Goal: Task Accomplishment & Management: Use online tool/utility

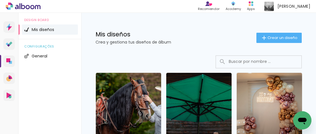
scroll to position [7, 0]
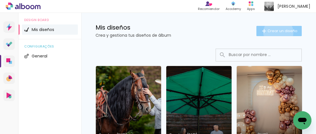
click at [278, 33] on span "Crear un diseño" at bounding box center [283, 31] width 30 height 4
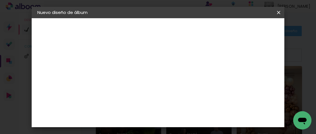
click at [131, 76] on input at bounding box center [131, 76] width 0 height 9
type input "Fátima"
type paper-input "Fátima"
drag, startPoint x: 250, startPoint y: 25, endPoint x: 251, endPoint y: 27, distance: 3.1
click at [0, 0] on header "Información Da un título a tu álbum. Avanzar" at bounding box center [0, 0] width 0 height 0
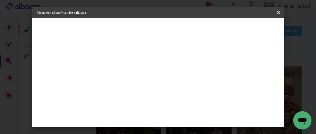
drag, startPoint x: 251, startPoint y: 27, endPoint x: 251, endPoint y: 23, distance: 4.6
click at [0, 0] on header "Información Da un título a tu álbum. Avanzar" at bounding box center [0, 0] width 0 height 0
click at [0, 0] on slot "Avanzar" at bounding box center [0, 0] width 0 height 0
drag, startPoint x: 230, startPoint y: 81, endPoint x: 246, endPoint y: 44, distance: 40.2
click at [0, 0] on slot "Tamaño libre Sugerir una encuadernadora" at bounding box center [0, 0] width 0 height 0
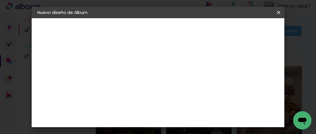
drag, startPoint x: 259, startPoint y: 29, endPoint x: 257, endPoint y: 37, distance: 8.5
click at [211, 29] on div "Volver Avanzar" at bounding box center [182, 30] width 57 height 10
click at [212, 88] on paper-item "Tamaño libre" at bounding box center [187, 87] width 49 height 13
click at [220, 25] on header "Proveedor Elija un proveedor o avance con el tamaño libre. Volver Avanzar" at bounding box center [163, 37] width 114 height 39
click at [211, 27] on paper-button "Avanzar" at bounding box center [197, 30] width 27 height 10
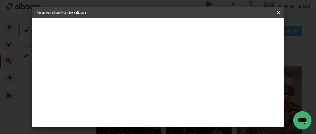
type input "4"
type paper-input "4"
click at [245, 88] on input "4" at bounding box center [242, 86] width 10 height 9
type input "3"
type paper-input "3"
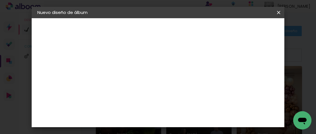
click at [245, 88] on input "3" at bounding box center [242, 86] width 10 height 9
type input "2"
type paper-input "2"
click at [245, 88] on input "2" at bounding box center [243, 86] width 10 height 9
type input "1"
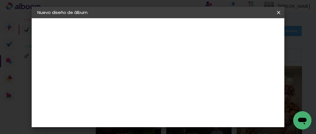
type paper-input "1"
click at [245, 88] on input "1" at bounding box center [243, 86] width 10 height 9
type input "0"
drag, startPoint x: 244, startPoint y: 50, endPoint x: 244, endPoint y: 54, distance: 4.3
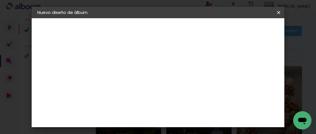
click at [233, 18] on div "mm Mostrar sangría 30 cm cm cm mm La mayoría de las encuadernadoras sugieren sa…" at bounding box center [169, 18] width 127 height 0
drag, startPoint x: 128, startPoint y: 84, endPoint x: 124, endPoint y: 84, distance: 4.3
click at [124, 84] on input "30" at bounding box center [127, 83] width 15 height 9
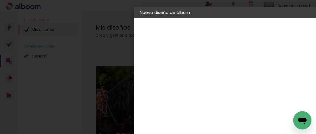
scroll to position [54, 0]
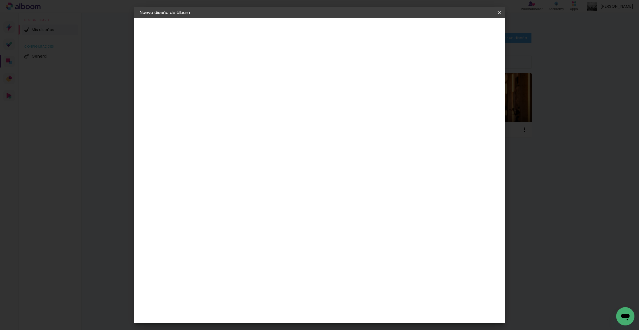
type input "20"
type paper-input "20"
click at [316, 134] on input "60" at bounding box center [353, 167] width 15 height 9
type input "40"
type paper-input "40"
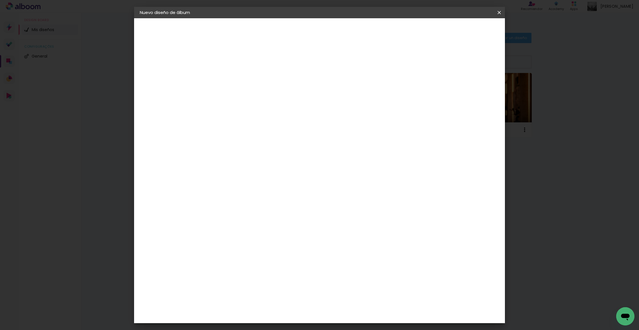
click at [316, 30] on span "Empezar diseño" at bounding box center [452, 30] width 32 height 4
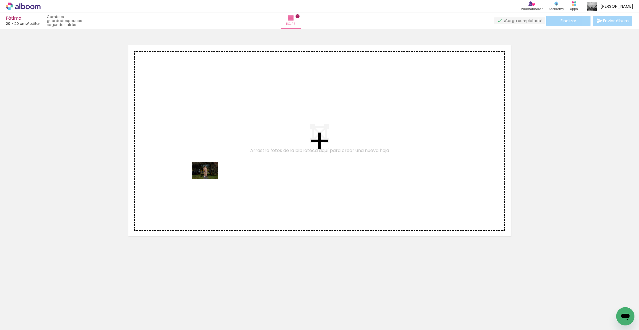
drag, startPoint x: 62, startPoint y: 313, endPoint x: 150, endPoint y: 298, distance: 89.1
click at [209, 134] on quentale-workspace at bounding box center [319, 165] width 639 height 330
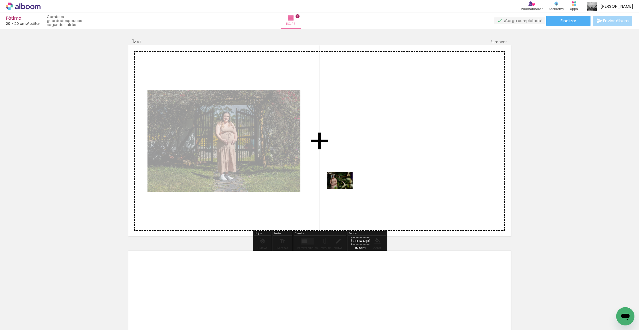
drag, startPoint x: 202, startPoint y: 253, endPoint x: 344, endPoint y: 189, distance: 156.4
click at [316, 134] on quentale-workspace at bounding box center [319, 165] width 639 height 330
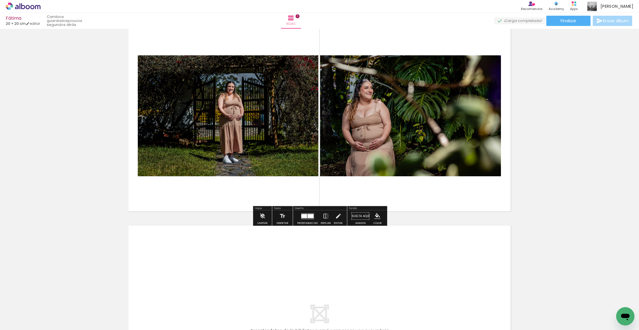
scroll to position [26, 0]
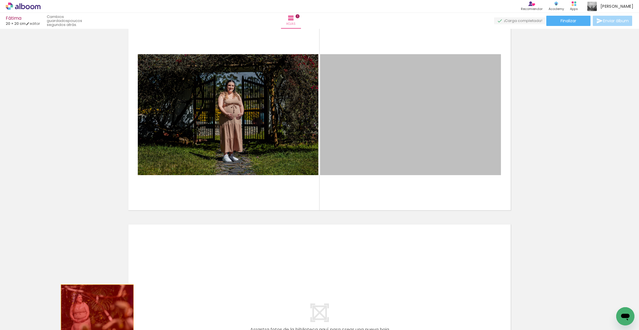
drag, startPoint x: 325, startPoint y: 196, endPoint x: 97, endPoint y: 309, distance: 254.1
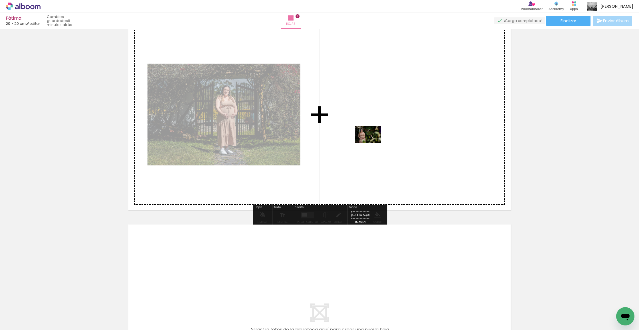
click at [316, 134] on quentale-workspace at bounding box center [319, 165] width 639 height 330
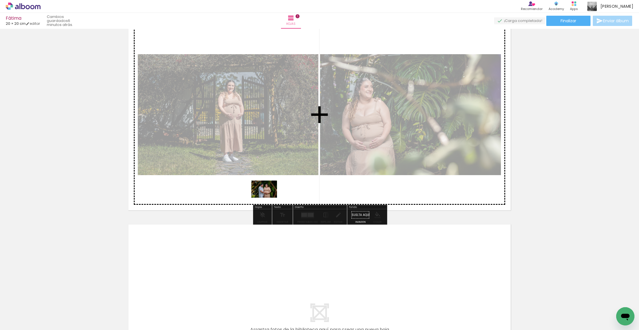
drag, startPoint x: 134, startPoint y: 292, endPoint x: 269, endPoint y: 198, distance: 164.0
click at [269, 134] on quentale-workspace at bounding box center [319, 165] width 639 height 330
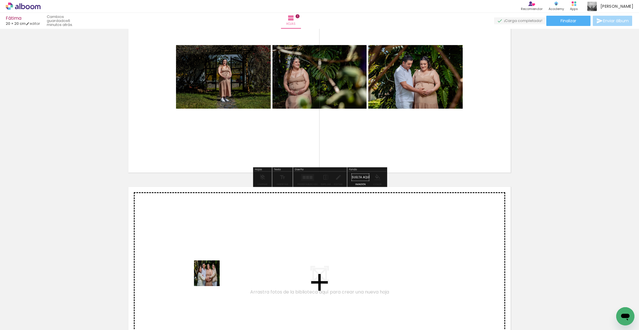
drag, startPoint x: 185, startPoint y: 294, endPoint x: 218, endPoint y: 273, distance: 39.2
click at [218, 134] on quentale-workspace at bounding box center [319, 165] width 639 height 330
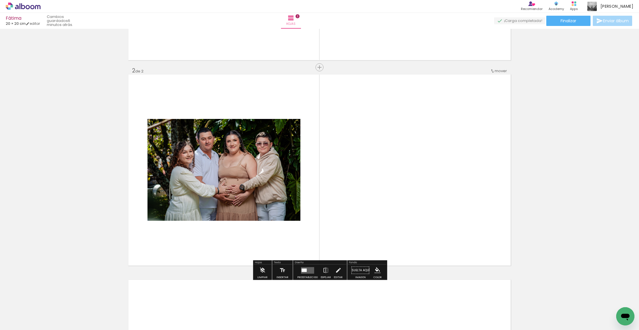
scroll to position [185, 0]
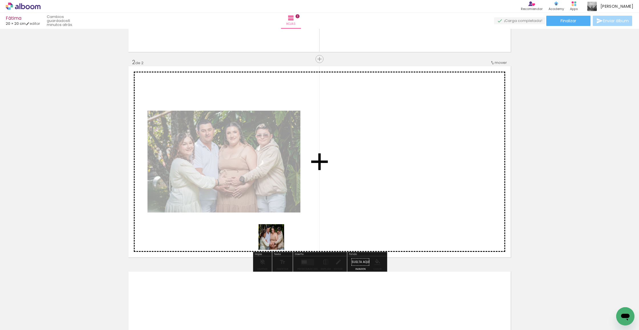
click at [316, 134] on quentale-workspace at bounding box center [319, 165] width 639 height 330
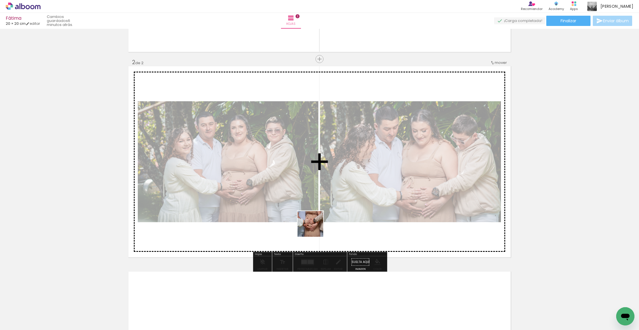
drag, startPoint x: 274, startPoint y: 261, endPoint x: 315, endPoint y: 228, distance: 51.6
click at [315, 134] on quentale-workspace at bounding box center [319, 165] width 639 height 330
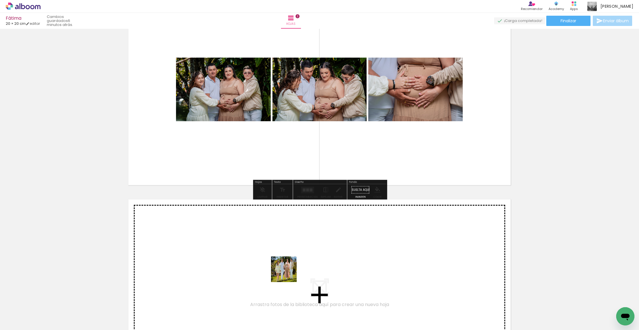
click at [288, 134] on quentale-workspace at bounding box center [319, 165] width 639 height 330
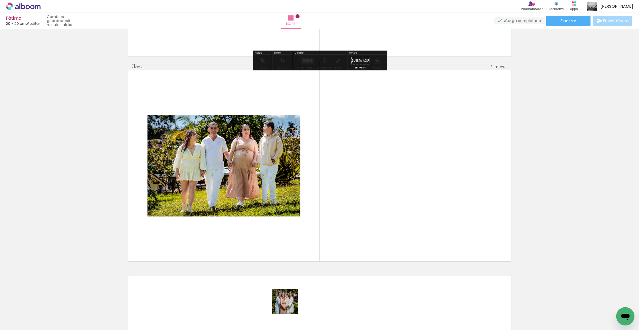
scroll to position [390, 0]
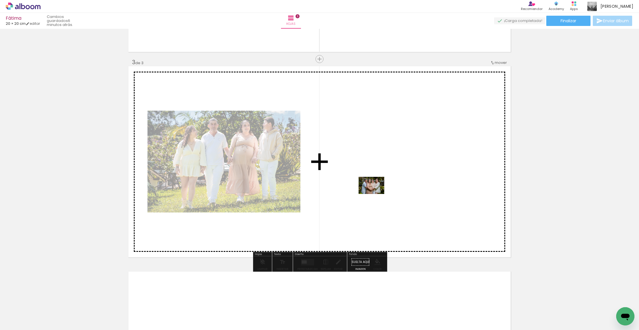
drag, startPoint x: 289, startPoint y: 306, endPoint x: 335, endPoint y: 283, distance: 51.6
click at [316, 134] on quentale-workspace at bounding box center [319, 165] width 639 height 330
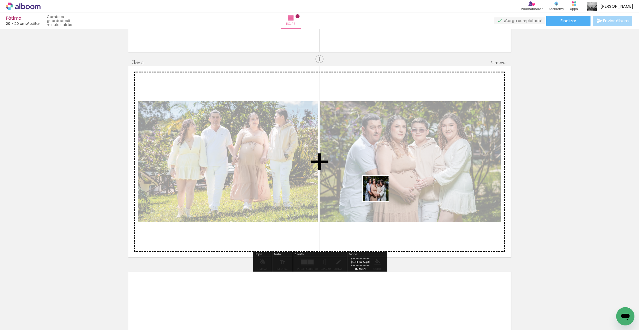
drag, startPoint x: 316, startPoint y: 312, endPoint x: 391, endPoint y: 175, distance: 155.9
click at [316, 134] on quentale-workspace at bounding box center [319, 165] width 639 height 330
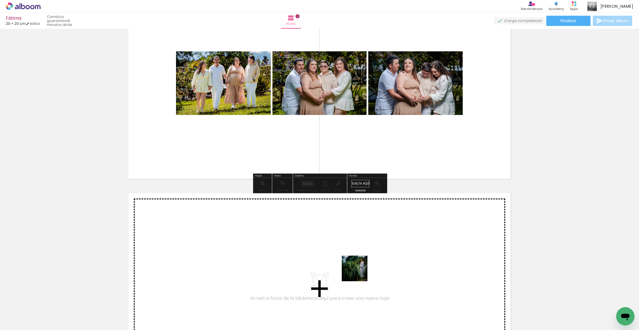
click at [316, 134] on quentale-workspace at bounding box center [319, 165] width 639 height 330
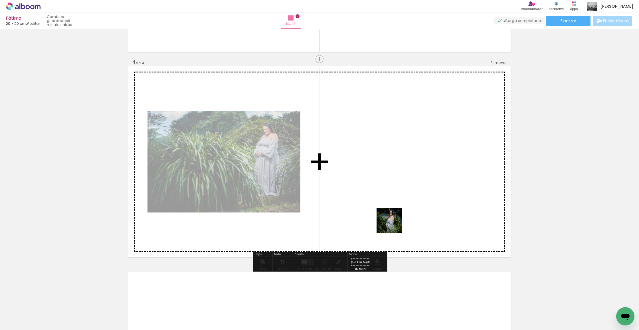
drag, startPoint x: 385, startPoint y: 283, endPoint x: 395, endPoint y: 238, distance: 45.7
click at [316, 134] on quentale-workspace at bounding box center [319, 165] width 639 height 330
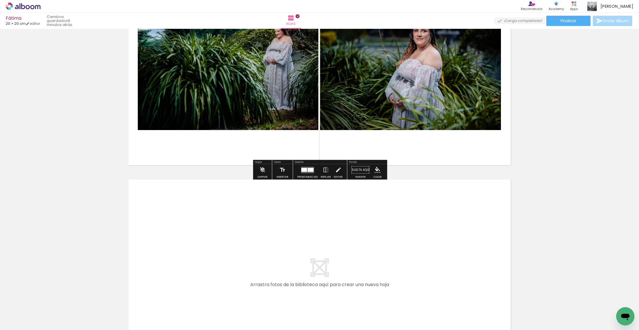
scroll to position [692, 0]
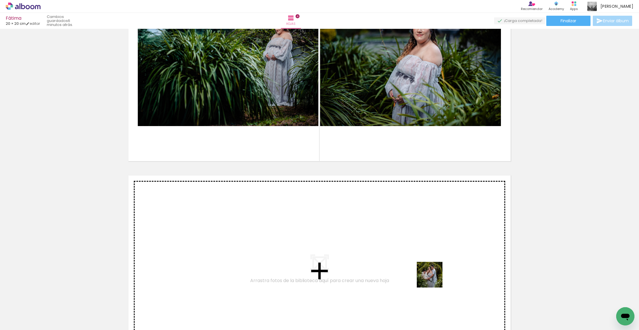
drag, startPoint x: 434, startPoint y: 282, endPoint x: 434, endPoint y: 273, distance: 9.7
click at [316, 134] on quentale-workspace at bounding box center [319, 165] width 639 height 330
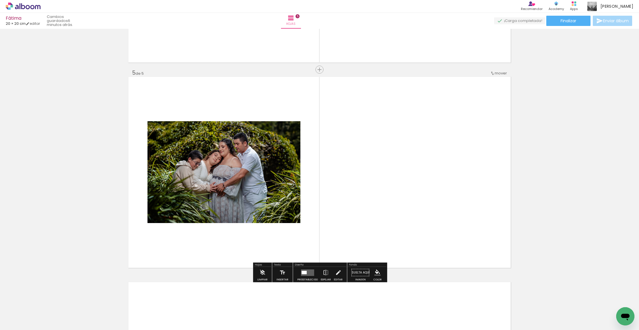
scroll to position [801, 0]
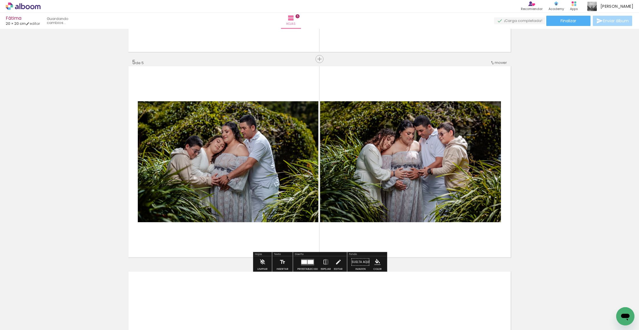
drag, startPoint x: 411, startPoint y: 311, endPoint x: 418, endPoint y: 197, distance: 115.0
click at [316, 134] on quentale-workspace at bounding box center [319, 165] width 639 height 330
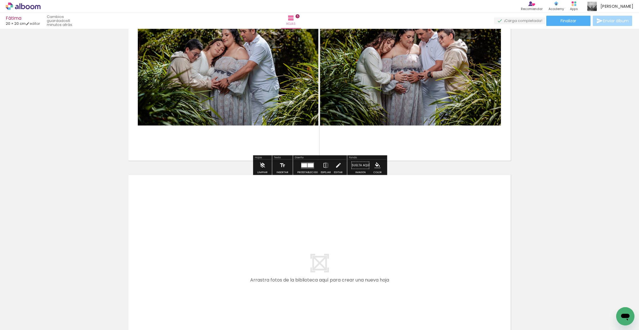
scroll to position [0, 126]
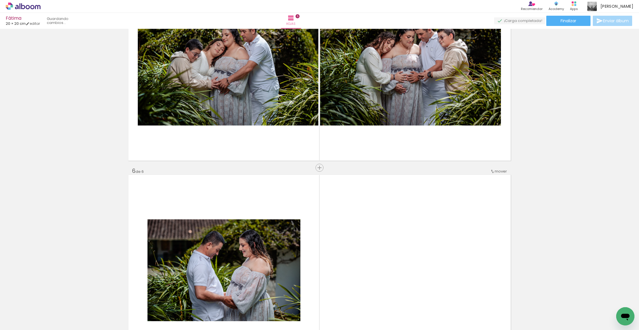
drag, startPoint x: 363, startPoint y: 306, endPoint x: 373, endPoint y: 267, distance: 41.0
click at [316, 134] on quentale-workspace at bounding box center [319, 165] width 639 height 330
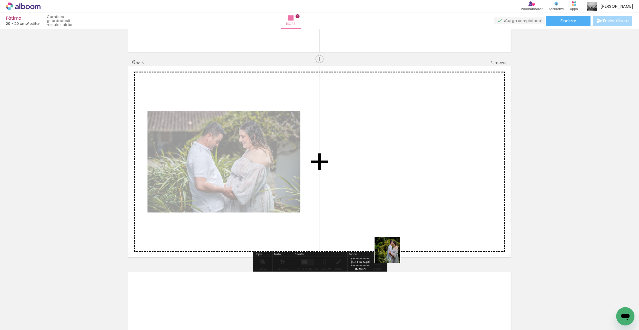
drag, startPoint x: 387, startPoint y: 283, endPoint x: 400, endPoint y: 206, distance: 79.0
click at [316, 134] on quentale-workspace at bounding box center [319, 165] width 639 height 330
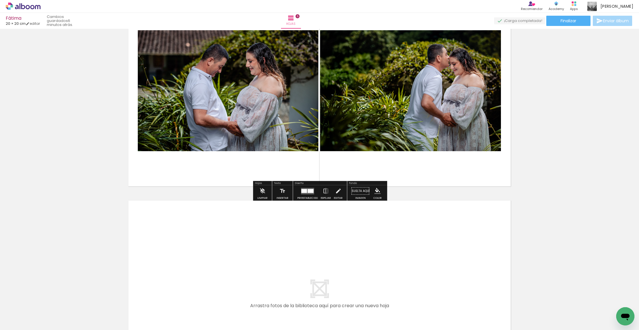
scroll to position [0, 189]
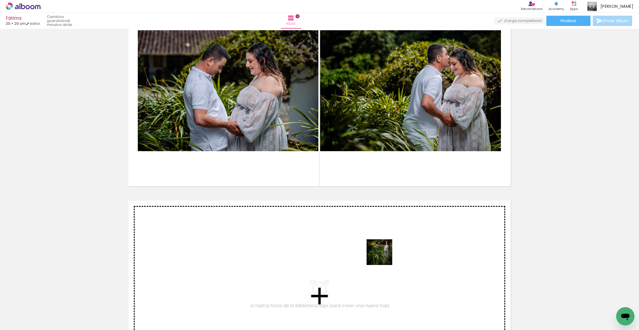
drag, startPoint x: 356, startPoint y: 312, endPoint x: 386, endPoint y: 254, distance: 65.5
click at [316, 134] on quentale-workspace at bounding box center [319, 165] width 639 height 330
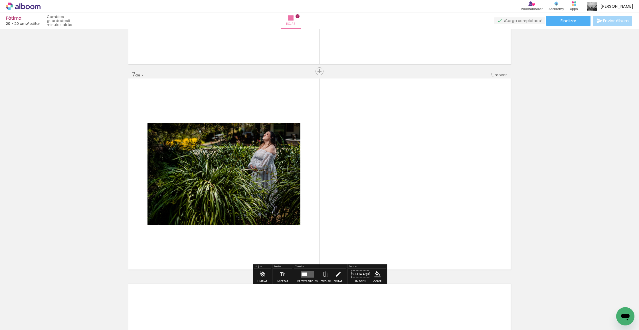
scroll to position [1212, 0]
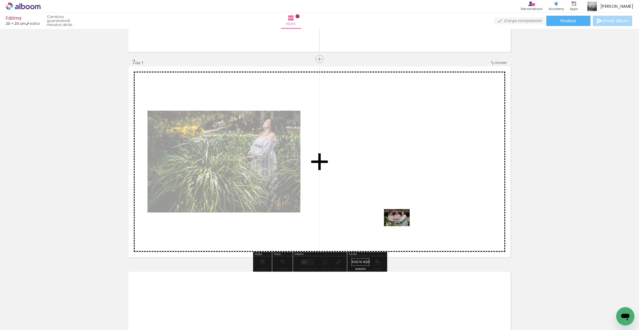
drag, startPoint x: 393, startPoint y: 304, endPoint x: 419, endPoint y: 311, distance: 27.2
click at [316, 134] on quentale-workspace at bounding box center [319, 165] width 639 height 330
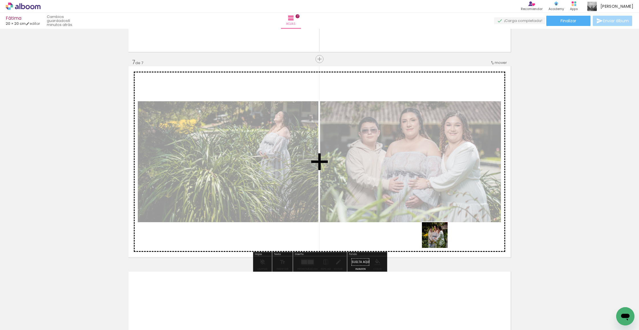
drag, startPoint x: 434, startPoint y: 261, endPoint x: 442, endPoint y: 232, distance: 29.9
click at [316, 134] on quentale-workspace at bounding box center [319, 165] width 639 height 330
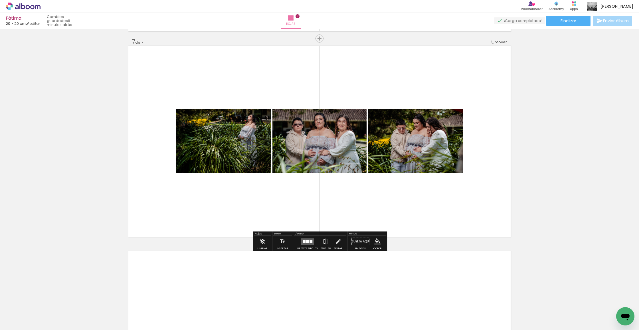
scroll to position [1234, 0]
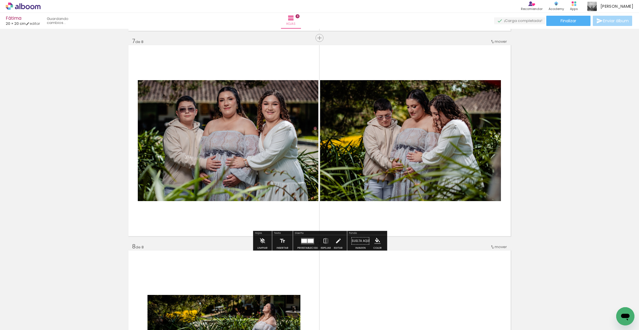
drag, startPoint x: 251, startPoint y: 147, endPoint x: 416, endPoint y: 273, distance: 206.7
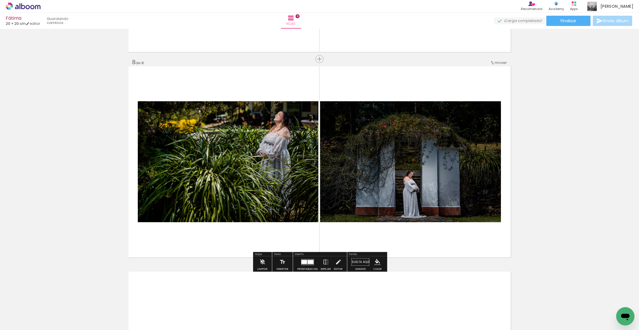
drag, startPoint x: 445, startPoint y: 309, endPoint x: 426, endPoint y: 207, distance: 103.9
click at [316, 134] on quentale-workspace at bounding box center [319, 165] width 639 height 330
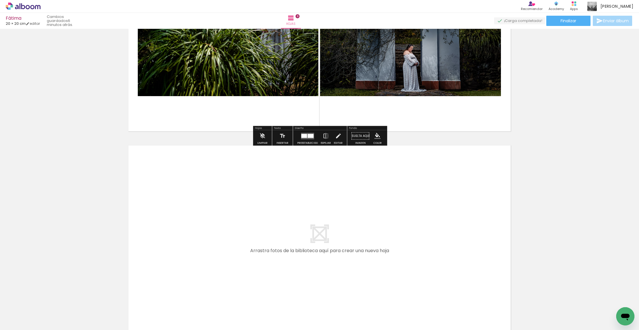
scroll to position [0, 363]
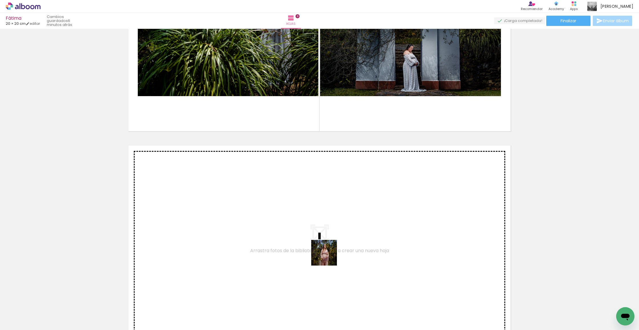
click at [316, 134] on quentale-workspace at bounding box center [319, 165] width 639 height 330
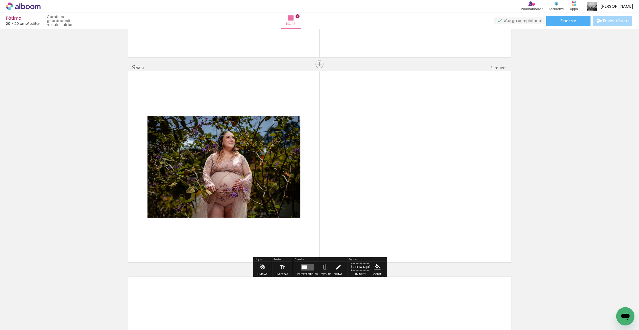
scroll to position [1623, 0]
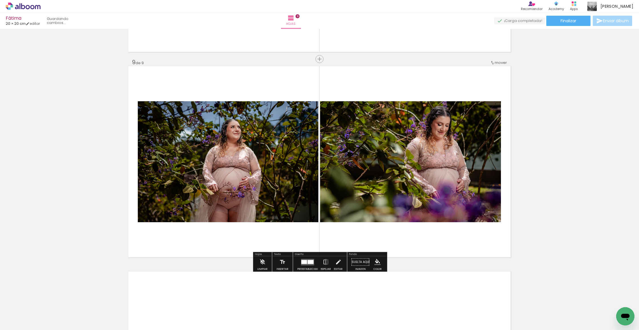
drag, startPoint x: 341, startPoint y: 302, endPoint x: 365, endPoint y: 204, distance: 100.5
click at [316, 134] on quentale-workspace at bounding box center [319, 165] width 639 height 330
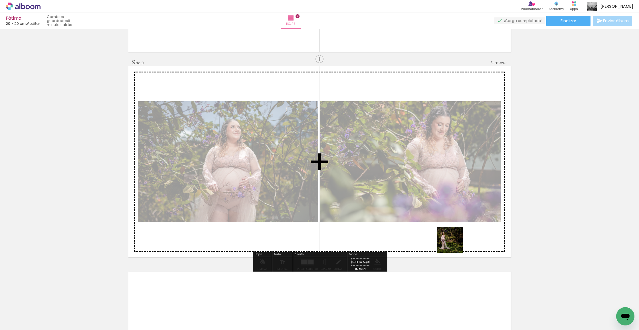
drag, startPoint x: 455, startPoint y: 275, endPoint x: 454, endPoint y: 244, distance: 30.8
click at [316, 134] on quentale-workspace at bounding box center [319, 165] width 639 height 330
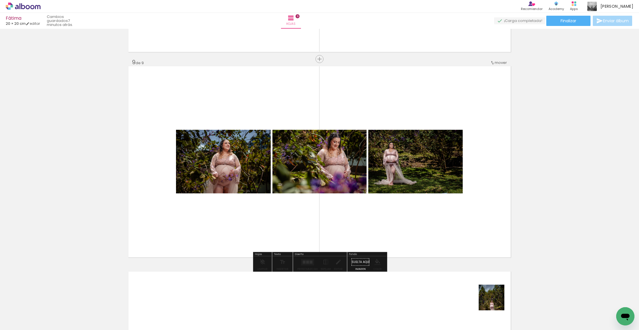
drag, startPoint x: 496, startPoint y: 302, endPoint x: 484, endPoint y: 201, distance: 101.4
click at [316, 134] on quentale-workspace at bounding box center [319, 165] width 639 height 330
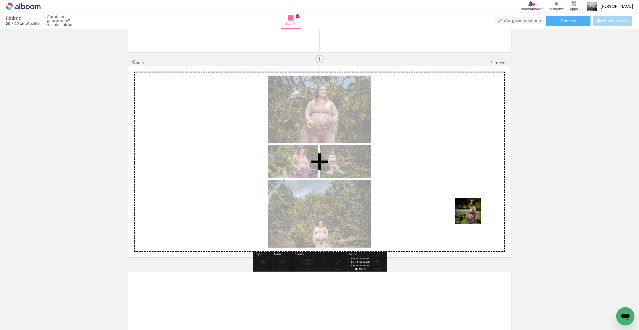
drag, startPoint x: 507, startPoint y: 257, endPoint x: 471, endPoint y: 239, distance: 40.9
click at [316, 134] on quentale-workspace at bounding box center [319, 165] width 639 height 330
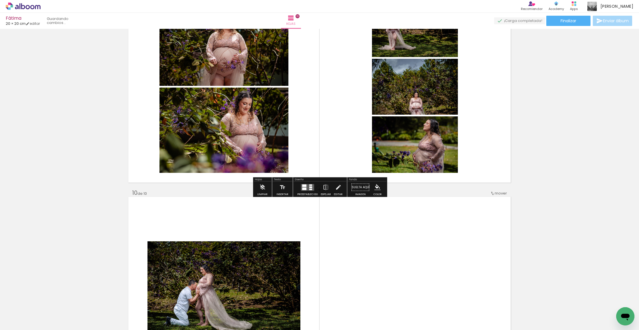
drag, startPoint x: 371, startPoint y: 309, endPoint x: 380, endPoint y: 265, distance: 45.3
click at [316, 134] on quentale-workspace at bounding box center [319, 165] width 639 height 330
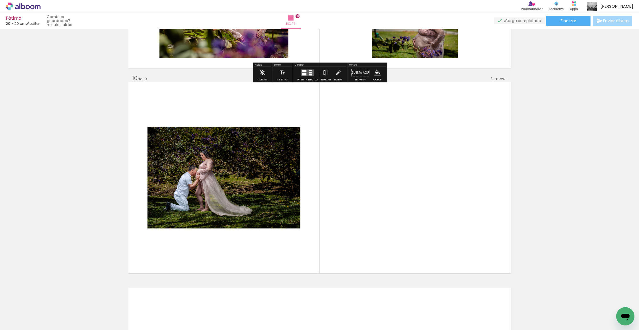
scroll to position [1829, 0]
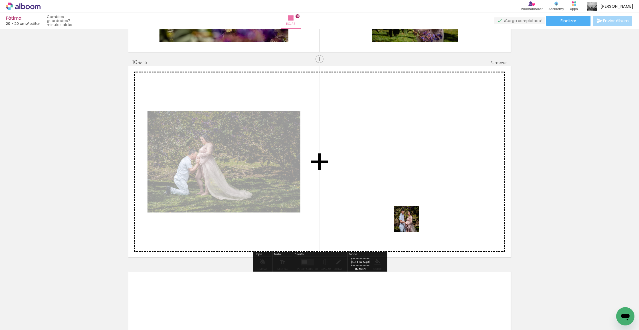
drag, startPoint x: 411, startPoint y: 226, endPoint x: 411, endPoint y: 224, distance: 2.9
click at [316, 134] on quentale-workspace at bounding box center [319, 165] width 639 height 330
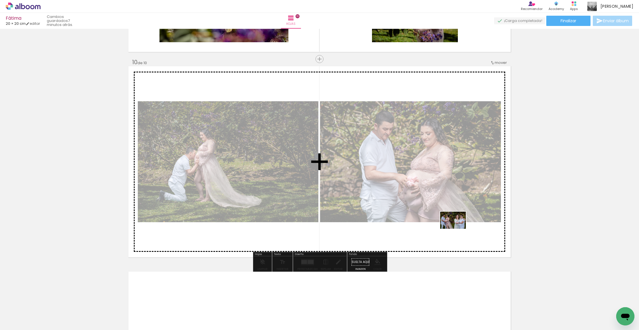
drag, startPoint x: 441, startPoint y: 301, endPoint x: 458, endPoint y: 229, distance: 73.5
click at [316, 134] on quentale-workspace at bounding box center [319, 165] width 639 height 330
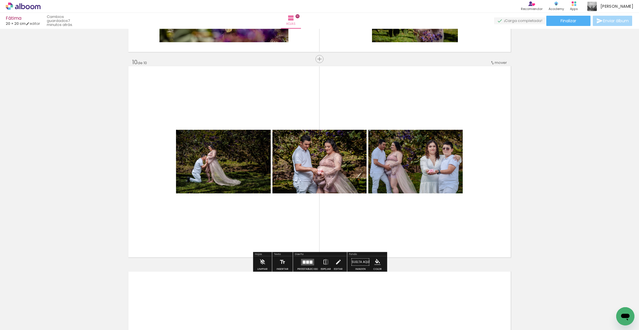
scroll to position [0, 0]
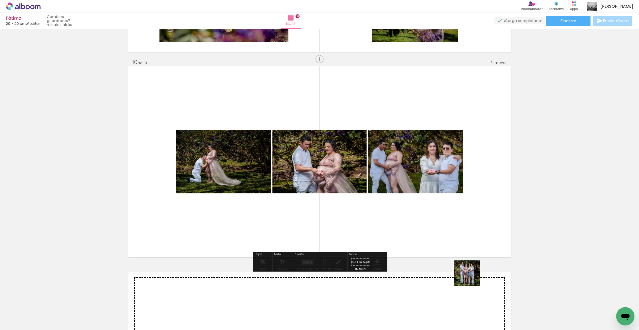
drag, startPoint x: 551, startPoint y: 309, endPoint x: 472, endPoint y: 278, distance: 85.7
click at [316, 134] on quentale-workspace at bounding box center [319, 165] width 639 height 330
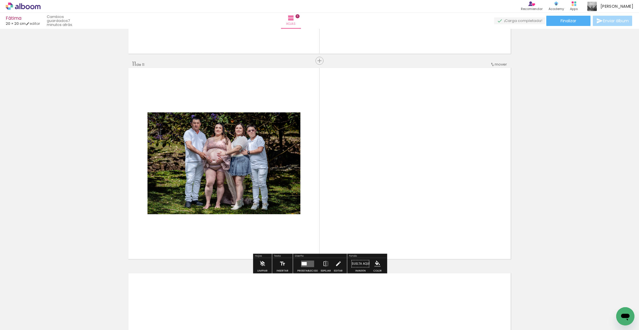
scroll to position [2035, 0]
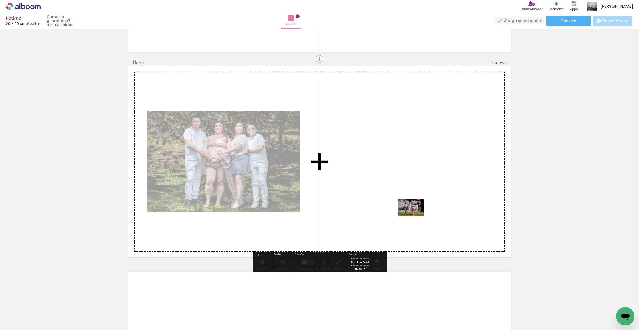
click at [316, 134] on quentale-workspace at bounding box center [319, 165] width 639 height 330
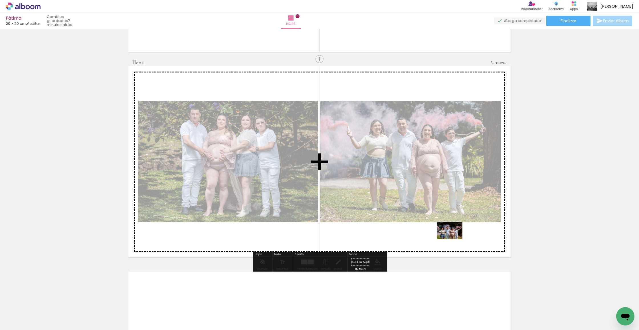
drag, startPoint x: 604, startPoint y: 302, endPoint x: 454, endPoint y: 240, distance: 162.8
click at [316, 134] on quentale-workspace at bounding box center [319, 165] width 639 height 330
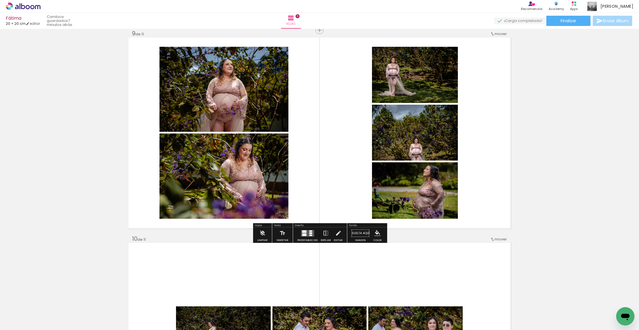
scroll to position [1648, 0]
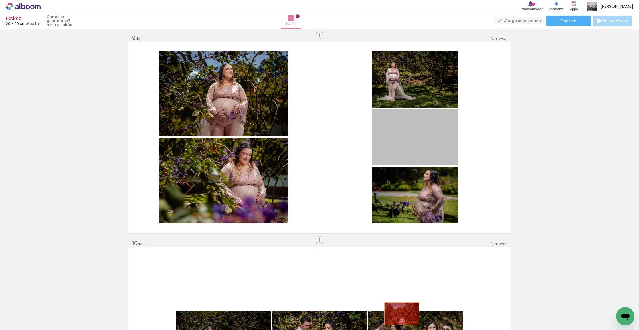
drag, startPoint x: 418, startPoint y: 136, endPoint x: 402, endPoint y: 314, distance: 179.1
click at [316, 134] on quentale-workspace at bounding box center [319, 165] width 639 height 330
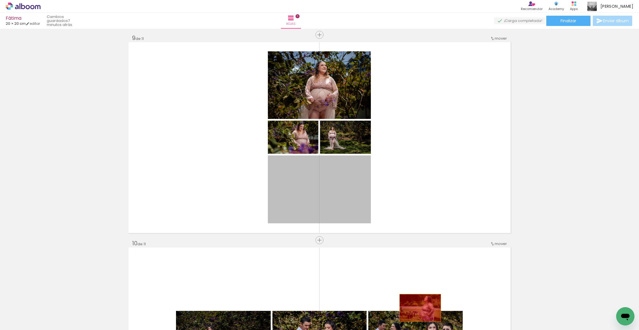
drag, startPoint x: 377, startPoint y: 224, endPoint x: 420, endPoint y: 308, distance: 94.6
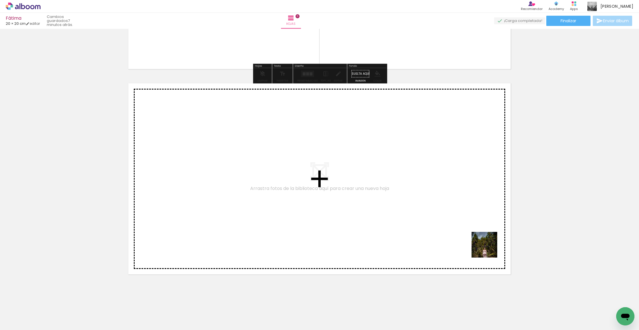
drag, startPoint x: 491, startPoint y: 274, endPoint x: 488, endPoint y: 235, distance: 39.2
click at [316, 134] on quentale-workspace at bounding box center [319, 165] width 639 height 330
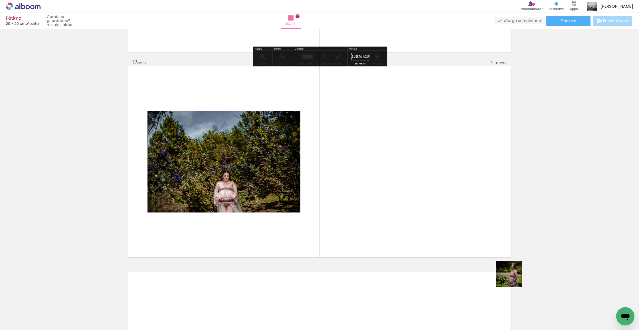
drag, startPoint x: 514, startPoint y: 279, endPoint x: 450, endPoint y: 189, distance: 109.7
click at [316, 134] on quentale-workspace at bounding box center [319, 165] width 639 height 330
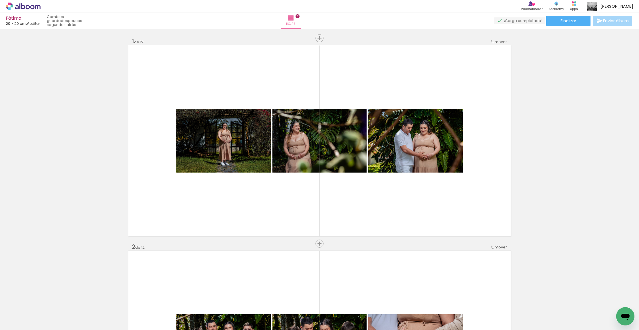
scroll to position [0, 0]
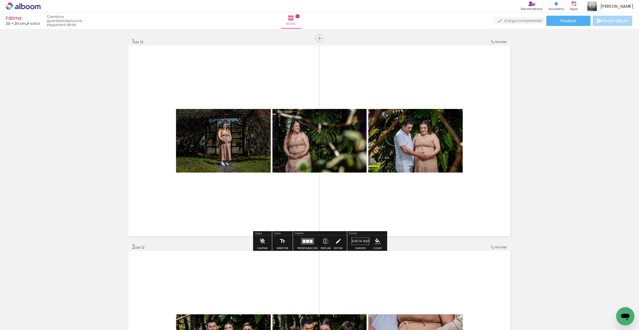
click at [305, 134] on quentale-layouter at bounding box center [307, 241] width 13 height 7
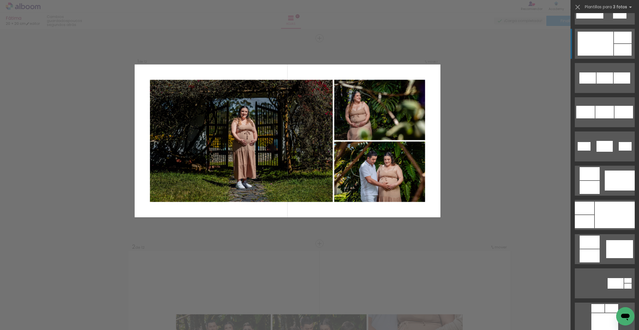
scroll to position [270, 0]
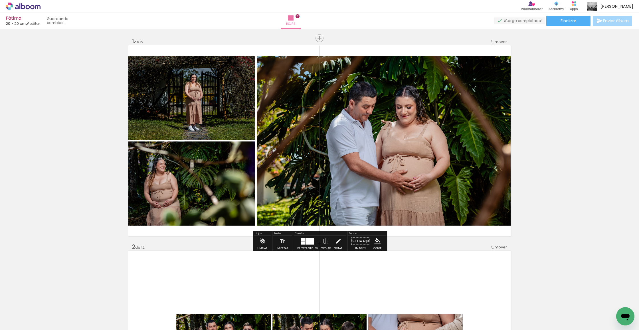
drag, startPoint x: 234, startPoint y: 203, endPoint x: 375, endPoint y: 173, distance: 144.5
click at [0, 0] on slot at bounding box center [0, 0] width 0 height 0
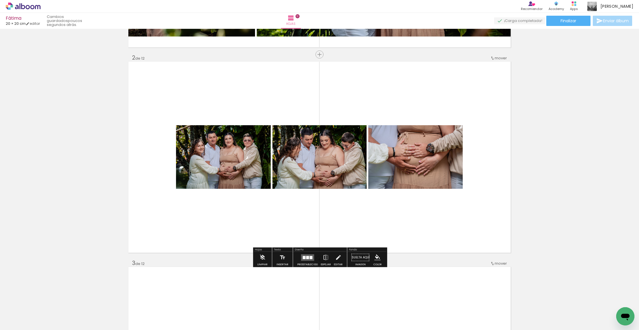
scroll to position [192, 0]
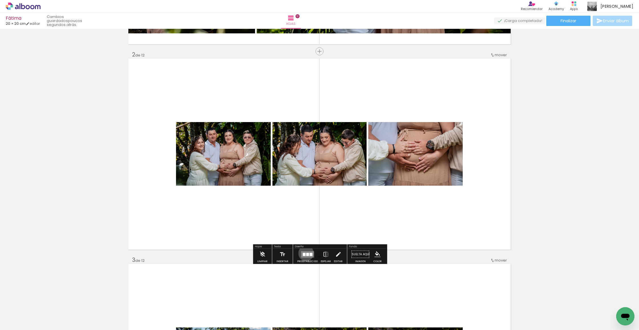
click at [305, 134] on quentale-layouter at bounding box center [307, 254] width 13 height 7
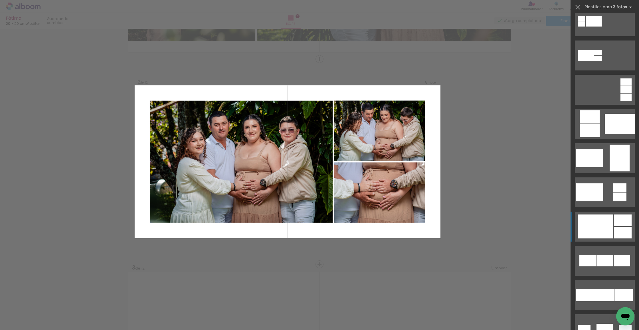
scroll to position [81, 0]
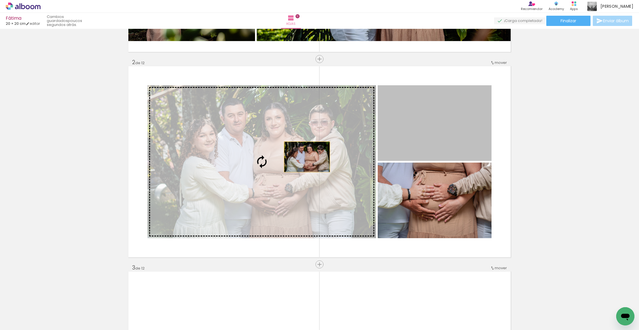
drag, startPoint x: 466, startPoint y: 132, endPoint x: 307, endPoint y: 157, distance: 160.5
click at [0, 0] on slot at bounding box center [0, 0] width 0 height 0
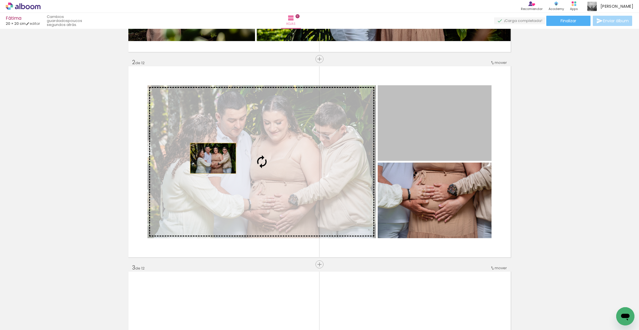
drag, startPoint x: 234, startPoint y: 154, endPoint x: 213, endPoint y: 158, distance: 21.2
click at [0, 0] on slot at bounding box center [0, 0] width 0 height 0
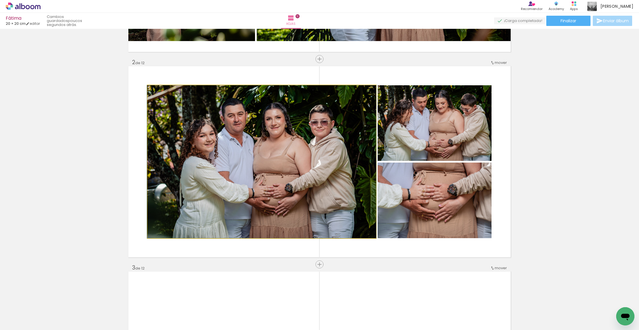
click at [222, 134] on quentale-photo at bounding box center [262, 161] width 229 height 153
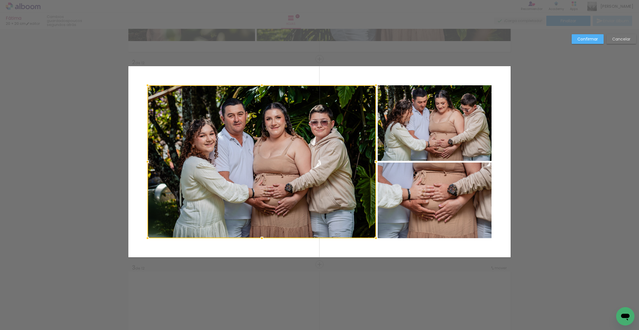
click at [316, 134] on div at bounding box center [262, 161] width 229 height 153
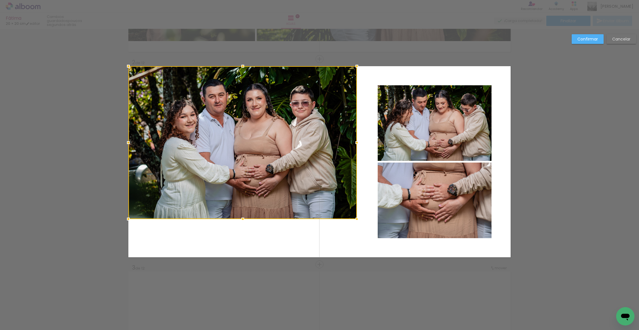
drag, startPoint x: 305, startPoint y: 149, endPoint x: 275, endPoint y: 133, distance: 34.6
click at [275, 133] on div at bounding box center [242, 142] width 229 height 153
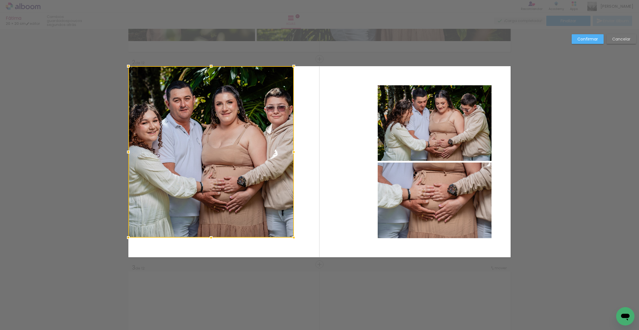
drag, startPoint x: 347, startPoint y: 236, endPoint x: 347, endPoint y: 263, distance: 27.1
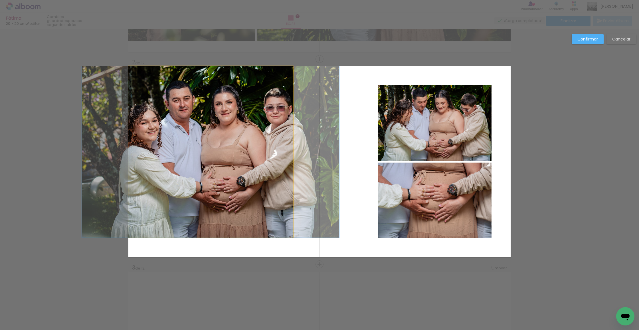
drag, startPoint x: 293, startPoint y: 235, endPoint x: 297, endPoint y: 241, distance: 7.9
click at [293, 134] on quentale-photo at bounding box center [210, 152] width 165 height 172
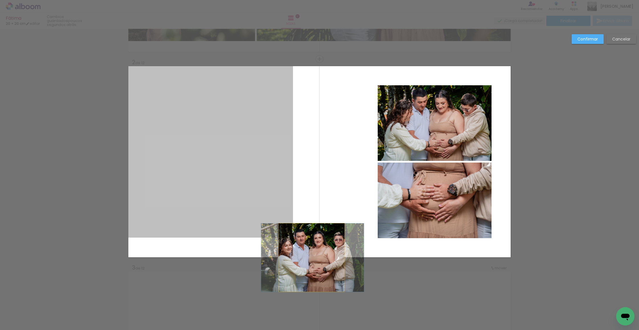
drag, startPoint x: 299, startPoint y: 245, endPoint x: 310, endPoint y: 256, distance: 14.9
click at [310, 134] on quentale-layouter at bounding box center [319, 161] width 383 height 191
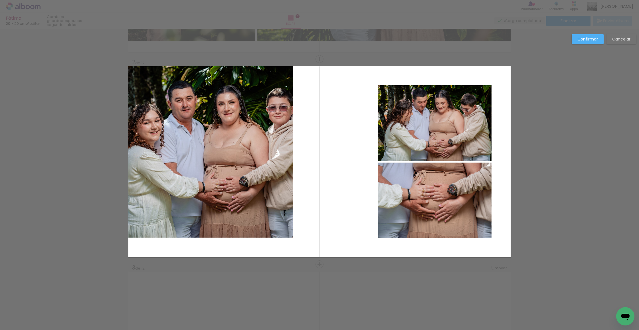
click at [238, 134] on quentale-photo at bounding box center [210, 152] width 165 height 172
drag, startPoint x: 238, startPoint y: 198, endPoint x: 328, endPoint y: 263, distance: 111.5
click at [240, 134] on div at bounding box center [210, 152] width 165 height 172
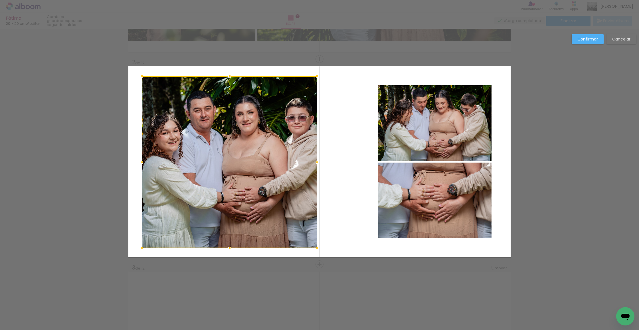
drag, startPoint x: 305, startPoint y: 248, endPoint x: 315, endPoint y: 252, distance: 10.8
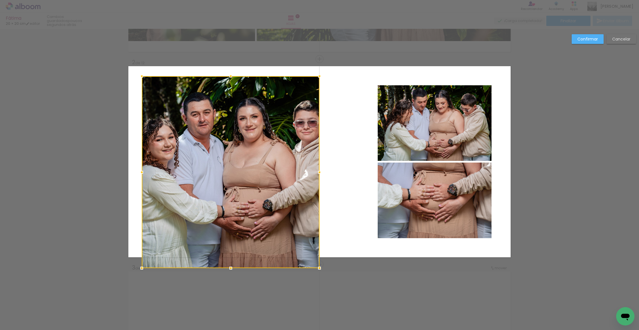
drag, startPoint x: 317, startPoint y: 251, endPoint x: 319, endPoint y: 258, distance: 7.6
click at [316, 134] on div at bounding box center [231, 172] width 178 height 192
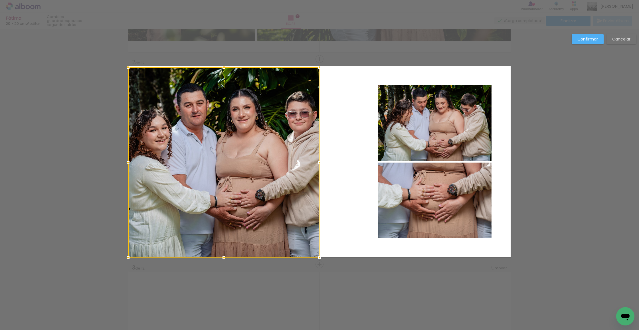
drag, startPoint x: 142, startPoint y: 75, endPoint x: 110, endPoint y: 57, distance: 36.1
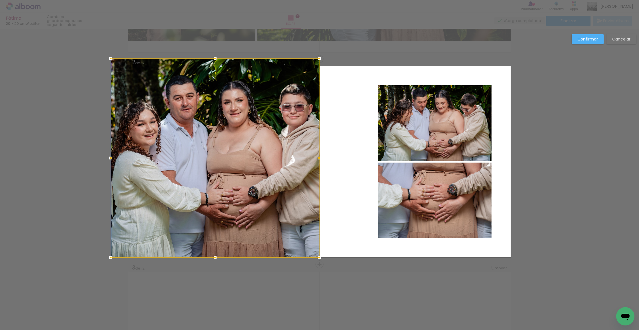
drag, startPoint x: 125, startPoint y: 59, endPoint x: 122, endPoint y: 53, distance: 6.4
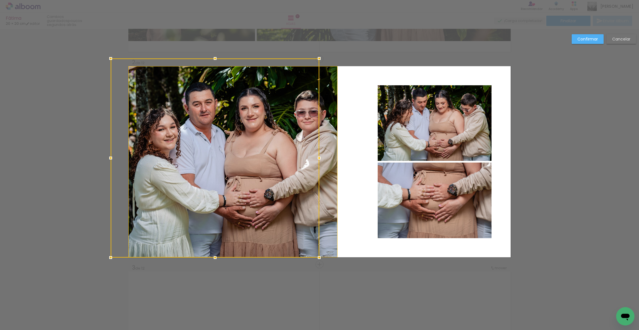
click at [316, 36] on paper-button "Confirmar" at bounding box center [588, 39] width 32 height 10
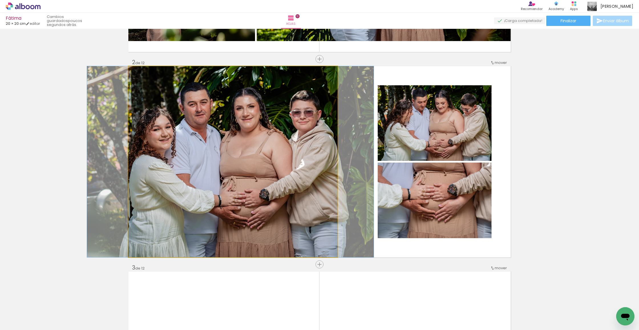
drag, startPoint x: 279, startPoint y: 143, endPoint x: 275, endPoint y: 143, distance: 3.7
click at [275, 134] on div at bounding box center [230, 161] width 287 height 191
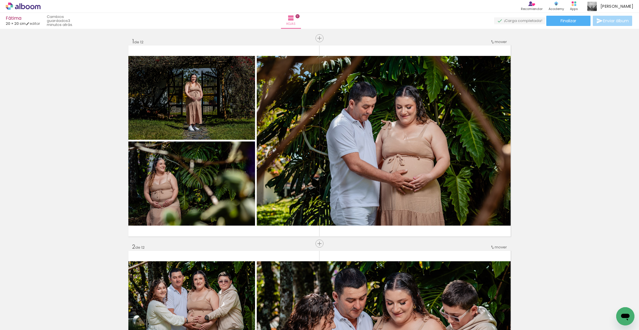
scroll to position [0, 363]
